Goal: Navigation & Orientation: Find specific page/section

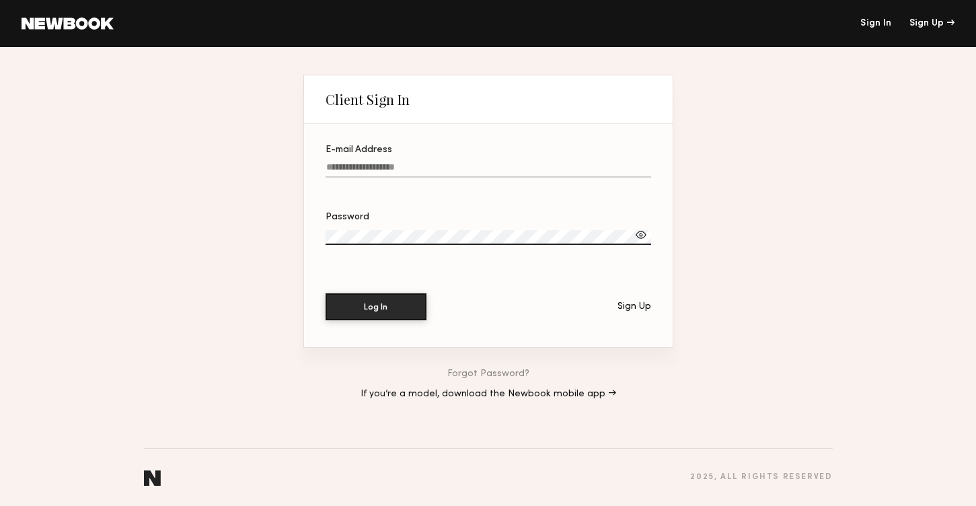
click at [356, 161] on label "E-mail Address" at bounding box center [487, 168] width 325 height 46
click at [356, 162] on input "E-mail Address" at bounding box center [487, 169] width 325 height 15
click at [479, 169] on input "E-mail Address Required" at bounding box center [487, 169] width 325 height 15
paste input "**********"
type input "**********"
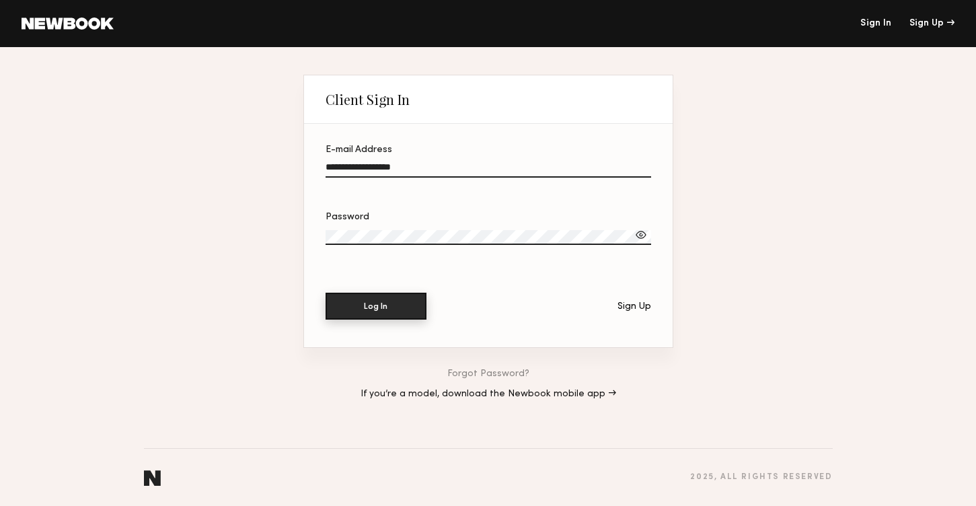
click at [383, 300] on button "Log In" at bounding box center [375, 305] width 101 height 27
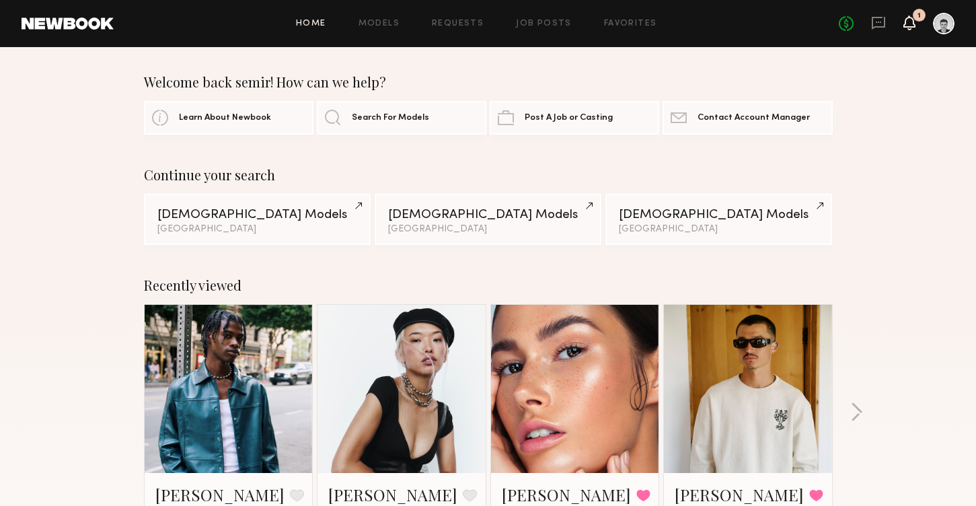
click at [905, 26] on icon at bounding box center [909, 21] width 11 height 9
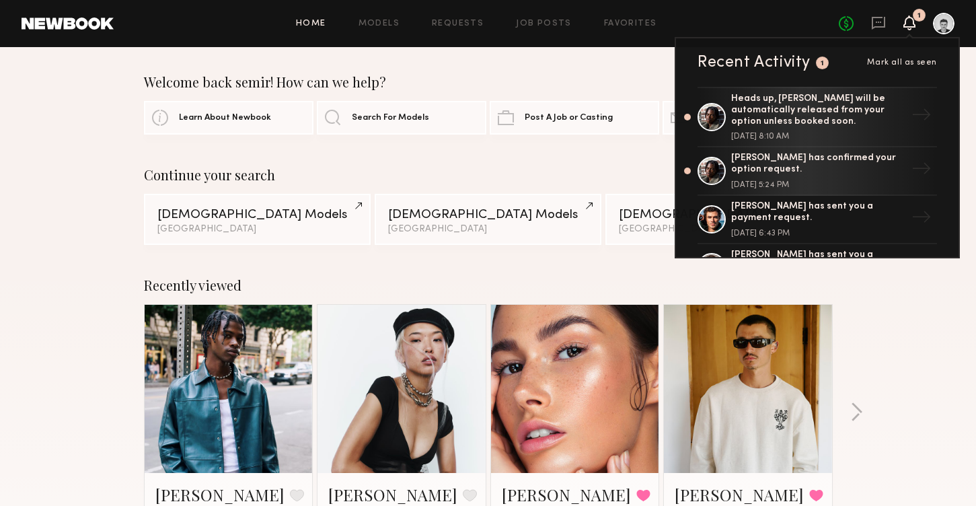
click at [893, 362] on div "Recently viewed [PERSON_NAME] Favorite [GEOGRAPHIC_DATA], [GEOGRAPHIC_DATA] [PE…" at bounding box center [488, 418] width 976 height 315
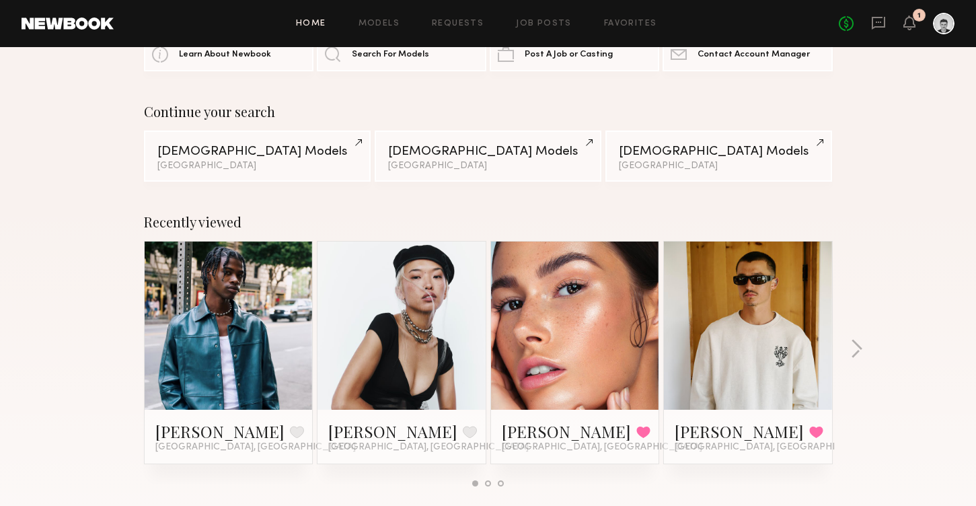
scroll to position [73, 0]
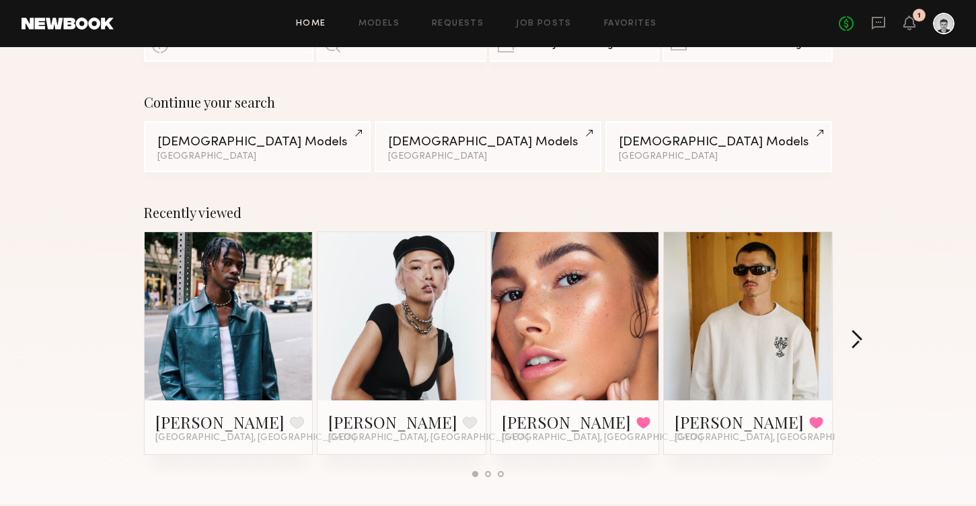
click at [853, 336] on button "button" at bounding box center [856, 340] width 13 height 22
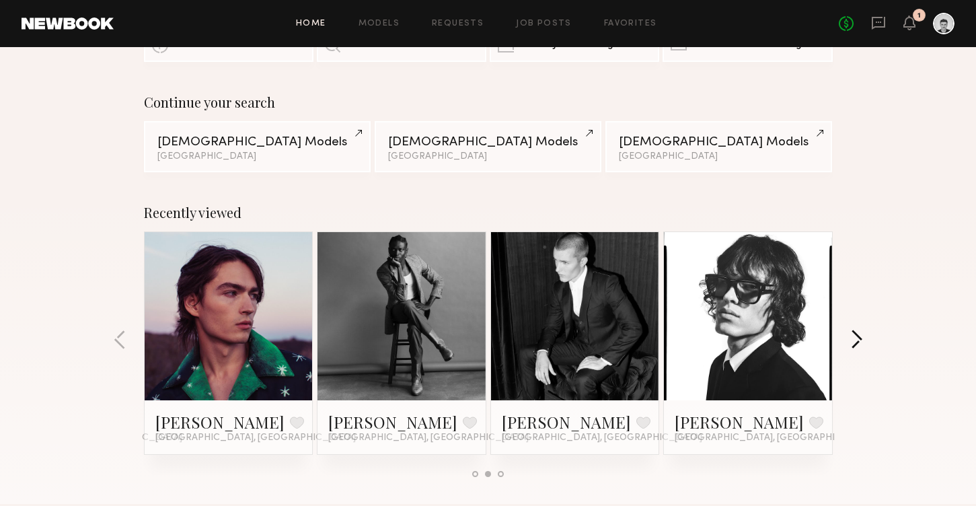
click at [859, 336] on button "button" at bounding box center [856, 340] width 13 height 22
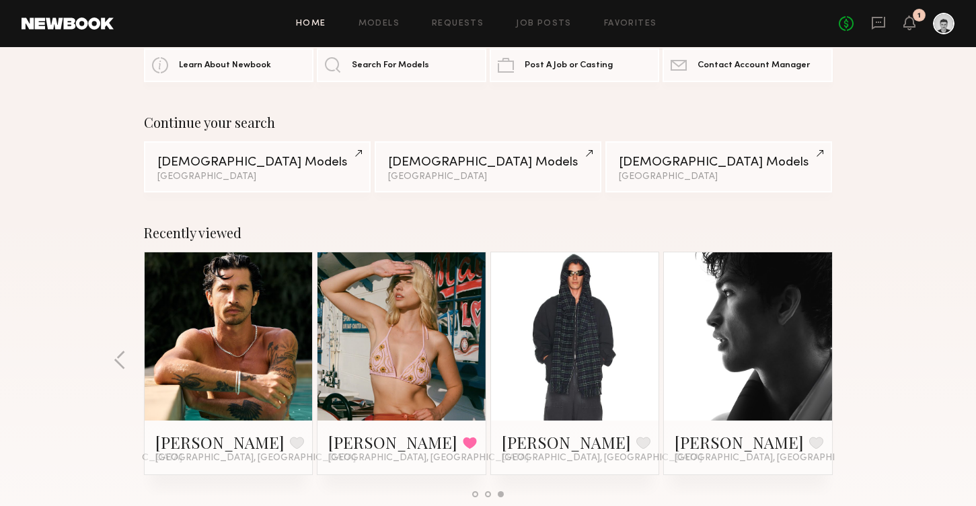
scroll to position [50, 0]
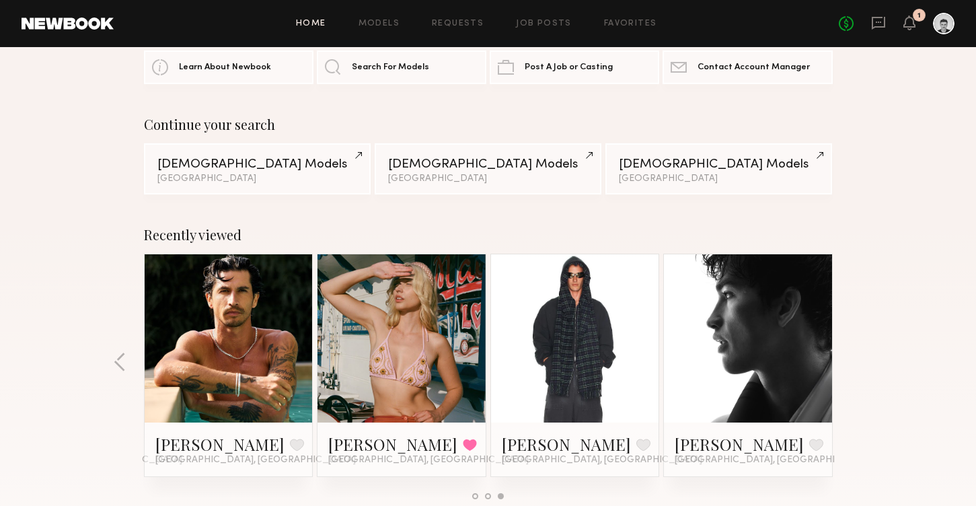
click at [726, 331] on link at bounding box center [748, 338] width 82 height 168
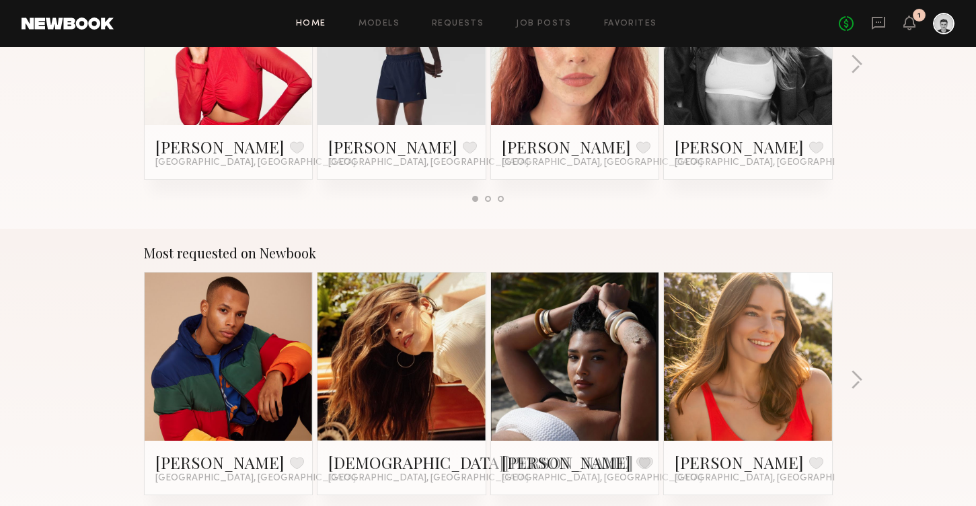
scroll to position [1053, 0]
